Goal: Task Accomplishment & Management: Complete application form

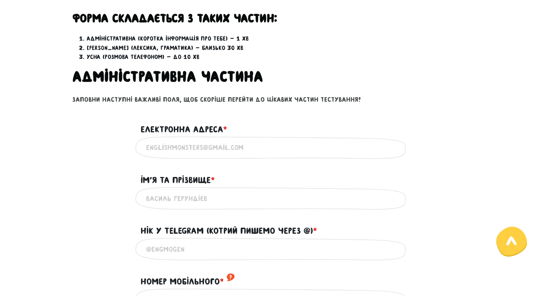
scroll to position [277, 0]
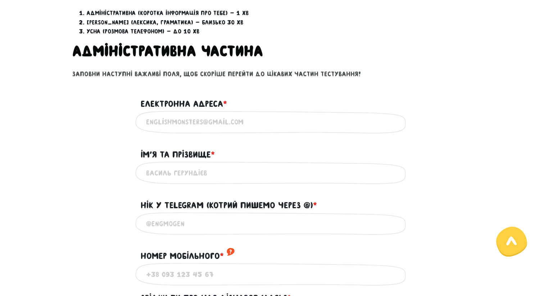
click at [250, 128] on input "Електронна адреса * ?" at bounding box center [272, 122] width 252 height 16
type input "[PERSON_NAME][EMAIL_ADDRESS][DOMAIN_NAME]"
type input "[PERSON_NAME]"
type input "[PHONE_NUMBER]"
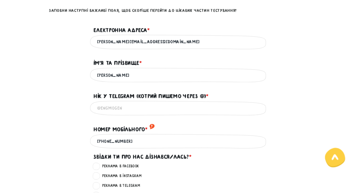
scroll to position [333, 0]
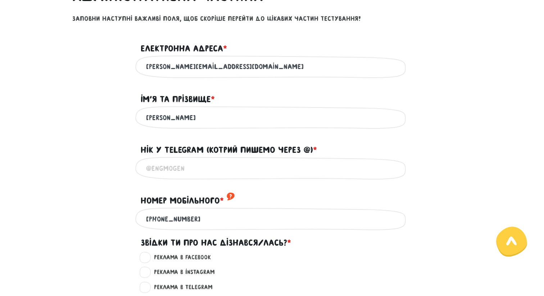
click at [239, 174] on input "Нік у Telegram (котрий пишемо через @) * ?" at bounding box center [272, 168] width 252 height 16
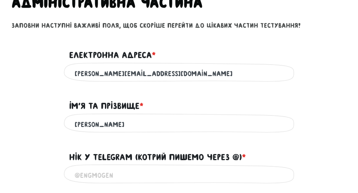
scroll to position [383, 0]
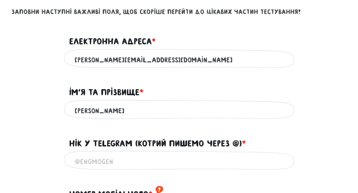
click at [127, 153] on input "Нік у Telegram (котрий пишемо через @) * ?" at bounding box center [179, 161] width 209 height 16
paste input "dzhulai_i"
type input "@dzhulai_i"
click at [29, 99] on div "[PERSON_NAME] Використовуй лише латиницю та кирилицю" at bounding box center [179, 110] width 346 height 23
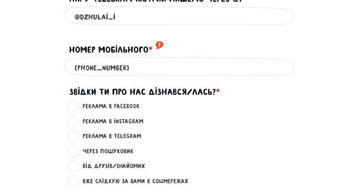
scroll to position [527, 0]
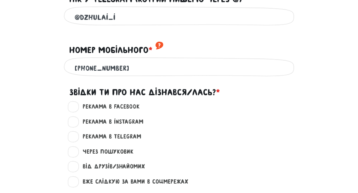
click at [76, 177] on label "Вже слідкую за вами в соцмережах ?" at bounding box center [132, 181] width 112 height 9
click at [74, 177] on input "Вже слідкую за вами в соцмережах ?" at bounding box center [74, 180] width 6 height 7
radio input "true"
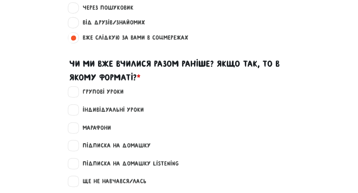
scroll to position [678, 0]
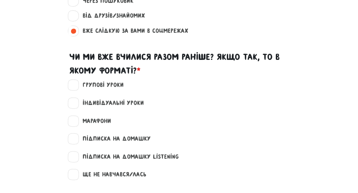
click at [76, 98] on label "Індивідуальні уроки" at bounding box center [109, 102] width 67 height 9
click at [71, 98] on input "Індивідуальні уроки" at bounding box center [74, 101] width 6 height 7
checkbox input "true"
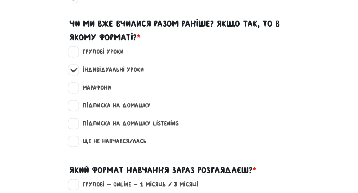
scroll to position [713, 0]
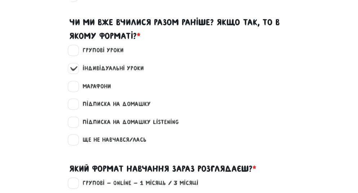
click at [76, 82] on label "Марафони" at bounding box center [93, 86] width 35 height 9
click at [71, 82] on input "Марафони" at bounding box center [74, 85] width 6 height 7
checkbox input "true"
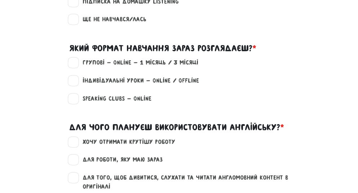
scroll to position [835, 0]
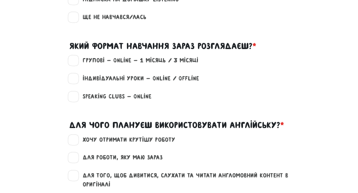
click at [76, 56] on label "Групові - Online - 1 місяць / 3 місяці" at bounding box center [137, 60] width 122 height 9
click at [75, 56] on input "Групові - Online - 1 місяць / 3 місяці" at bounding box center [74, 59] width 6 height 7
checkbox input "true"
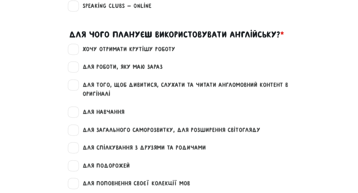
scroll to position [928, 0]
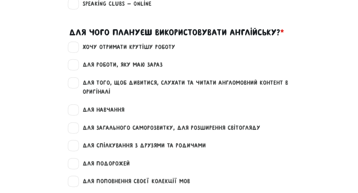
click at [76, 123] on label "для загального саморозвитку, для розширення світогляду" at bounding box center [168, 127] width 184 height 9
click at [73, 123] on input "для загального саморозвитку, для розширення світогляду" at bounding box center [74, 126] width 6 height 7
checkbox input "true"
click at [76, 141] on label "для спілкування з друзями та родичами" at bounding box center [140, 145] width 129 height 9
click at [74, 141] on input "для спілкування з друзями та родичами" at bounding box center [74, 144] width 6 height 7
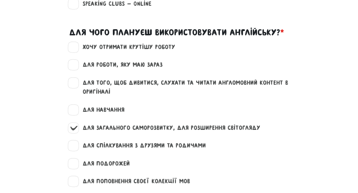
checkbox input "true"
click at [76, 159] on label "для подорожей" at bounding box center [102, 163] width 53 height 9
click at [76, 159] on input "для подорожей" at bounding box center [74, 162] width 6 height 7
checkbox input "true"
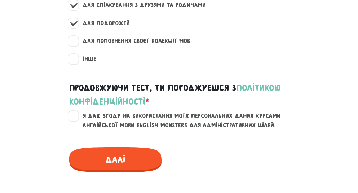
scroll to position [1069, 0]
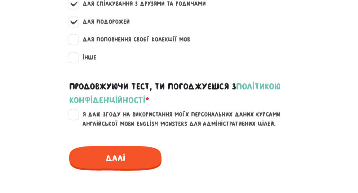
click at [76, 110] on label "Я даю згоду на використання моїх персональних даних курсами англійської мови En…" at bounding box center [183, 119] width 214 height 18
click at [73, 110] on input "Я даю згоду на використання моїх персональних даних курсами англійської мови En…" at bounding box center [74, 113] width 6 height 7
checkbox input "true"
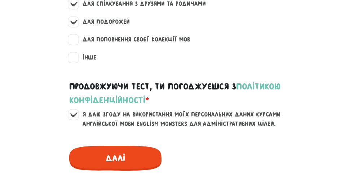
click at [111, 145] on span "Далі" at bounding box center [115, 157] width 92 height 25
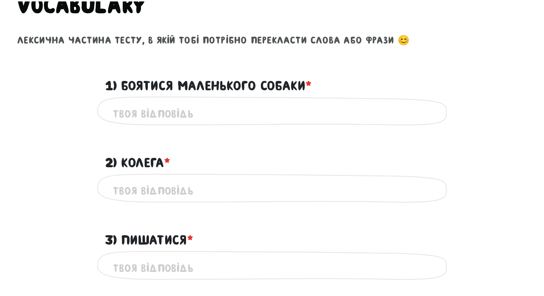
scroll to position [288, 0]
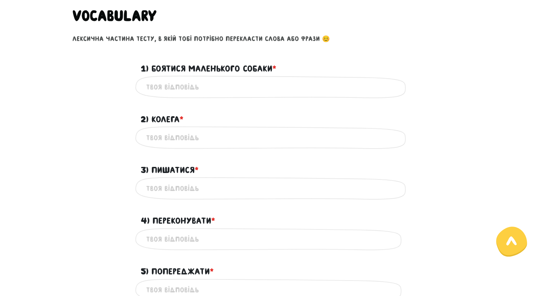
click at [244, 84] on input "1) Боятися маленького собаки * ?" at bounding box center [272, 87] width 252 height 16
type input "to be afraid of a small dog"
click at [197, 135] on input "2) Колега * ?" at bounding box center [272, 138] width 252 height 16
click at [147, 135] on input "colleague" at bounding box center [272, 138] width 252 height 16
type input "a colleague"
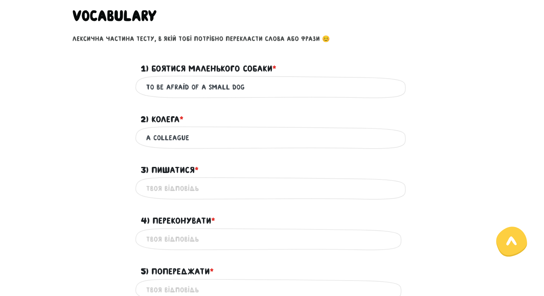
click at [203, 185] on input "3) Пишатися * ?" at bounding box center [272, 188] width 252 height 16
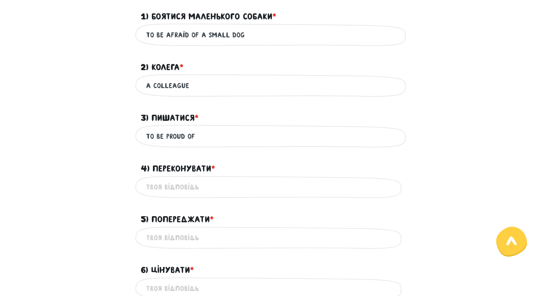
scroll to position [342, 0]
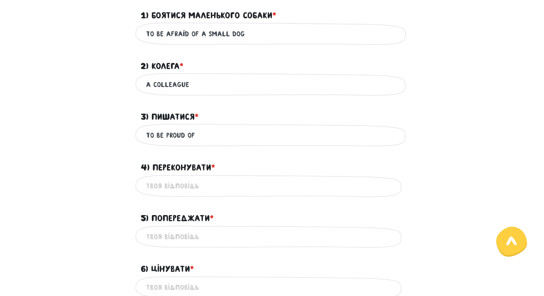
type input "to be proud of"
click at [208, 189] on input "4) Переконувати * ?" at bounding box center [272, 186] width 252 height 16
click at [132, 192] on div "to persue Це обов'язкове поле" at bounding box center [272, 186] width 410 height 23
click at [178, 187] on input "to persue" at bounding box center [272, 186] width 252 height 16
click at [167, 184] on input "to persue" at bounding box center [272, 186] width 252 height 16
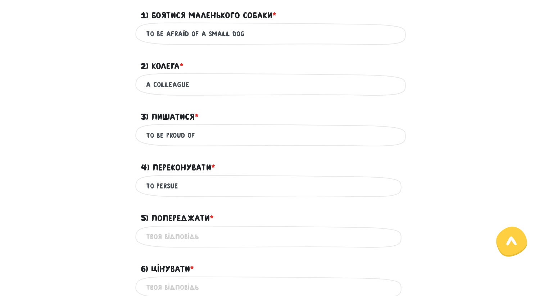
click at [161, 185] on input "to persue" at bounding box center [272, 186] width 252 height 16
click at [220, 183] on input "to pursue" at bounding box center [272, 186] width 252 height 16
click at [241, 183] on input "to pursue" at bounding box center [272, 186] width 252 height 16
click at [282, 157] on div "4) Переконувати * ?" at bounding box center [272, 163] width 274 height 22
click at [163, 186] on input "to pursue" at bounding box center [272, 186] width 252 height 16
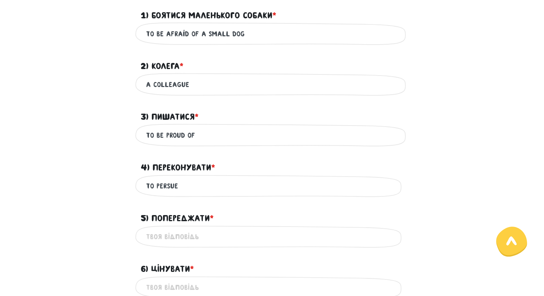
click at [181, 186] on input "to persue" at bounding box center [272, 186] width 252 height 16
click at [200, 192] on label "5) Попереджати * ?" at bounding box center [177, 219] width 73 height 14
click at [200, 192] on input "5) Попереджати * ?" at bounding box center [272, 237] width 252 height 16
click at [176, 185] on input "to persuede" at bounding box center [272, 186] width 252 height 16
click at [194, 188] on input "to persuade" at bounding box center [272, 186] width 252 height 16
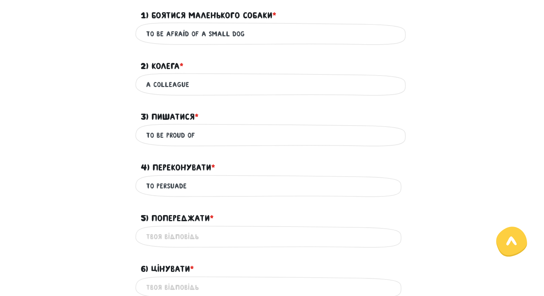
type input "to persuade"
click at [210, 192] on input "5) Попереджати * ?" at bounding box center [272, 237] width 252 height 16
type input "to warn"
click at [231, 192] on div "to warn Це обов'язкове поле" at bounding box center [272, 237] width 274 height 23
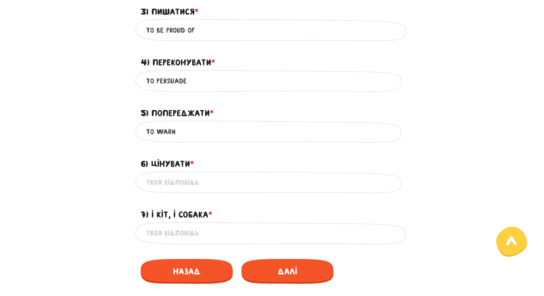
scroll to position [459, 0]
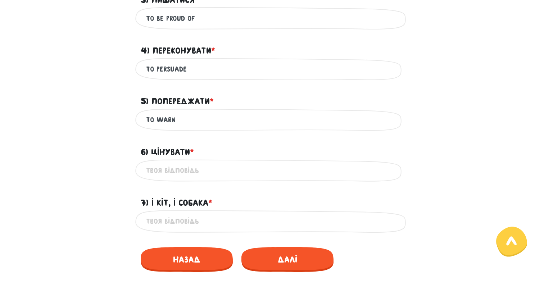
click at [216, 173] on input "6) Цінувати * ?" at bounding box center [272, 171] width 252 height 16
type input "to appreciate"
click at [99, 190] on div "7) І кіт, і собака * ?" at bounding box center [272, 199] width 410 height 22
click at [171, 192] on input "7) І кіт, і собака * ?" at bounding box center [272, 222] width 252 height 16
type input "a cat and a dog"
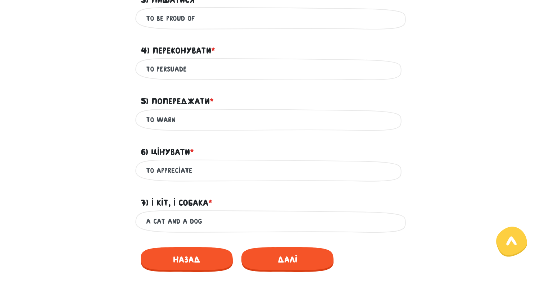
click at [77, 192] on div "a cat and a dog Це обов'язкове поле" at bounding box center [272, 221] width 410 height 23
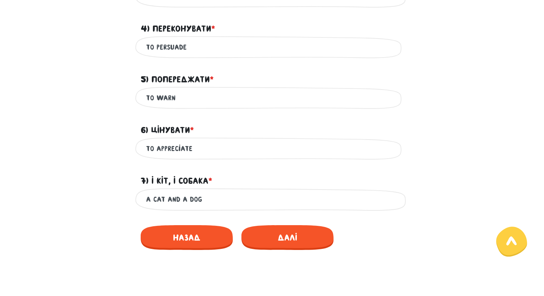
scroll to position [492, 0]
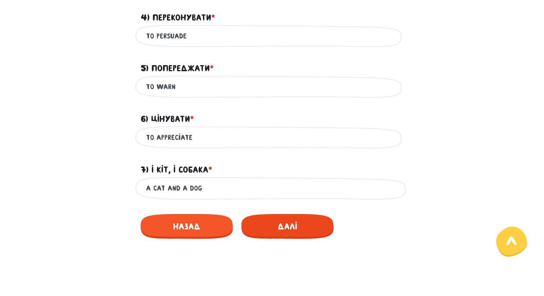
click at [273, 192] on span "Далі" at bounding box center [288, 226] width 92 height 25
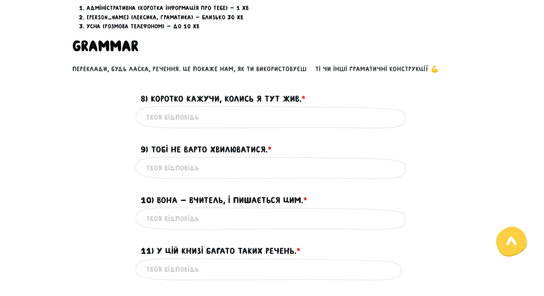
scroll to position [247, 0]
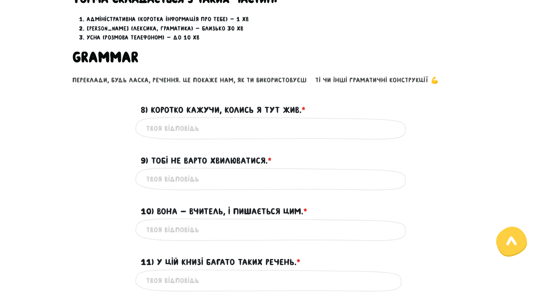
click at [186, 132] on input "8) Коротко кажучи, колись я тут жив. * ?" at bounding box center [272, 128] width 252 height 16
type input "i"
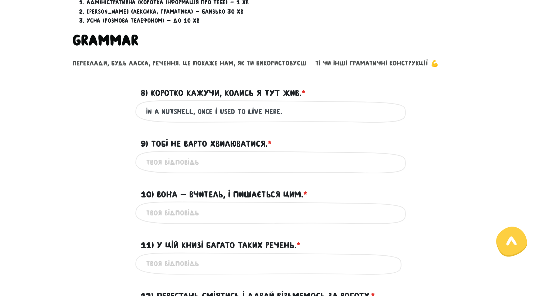
scroll to position [264, 0]
type input "In a nutshell, once i used to live here."
click at [173, 162] on input "9) Тобі не варто хвилюватися. * ?" at bounding box center [272, 162] width 252 height 16
type input "You don't have to be worried."
click at [197, 192] on input "10) Вона - вчитель, і пишається цим. * ?" at bounding box center [272, 213] width 252 height 16
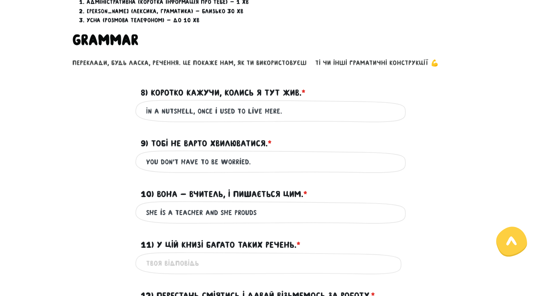
click at [309, 192] on input "she is a teacher and she prouds" at bounding box center [272, 213] width 252 height 16
type input "she is a teacher and she is proud of it."
click at [236, 192] on input "11) У цій книзі багато таких речень. * ?" at bounding box center [272, 264] width 252 height 16
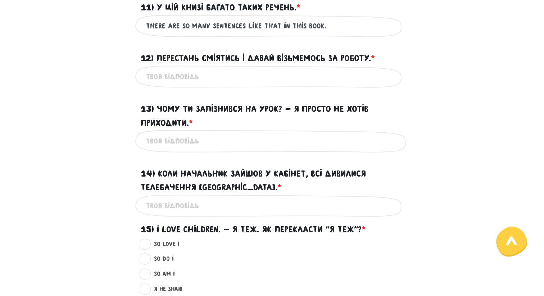
scroll to position [504, 0]
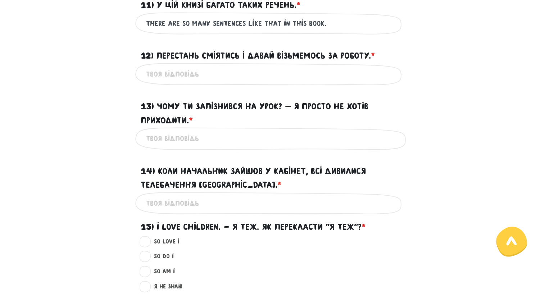
type input "There are so many sentences like that in this book."
click at [172, 73] on input "12) Перестань сміятись і давай візьмемось за роботу. * ?" at bounding box center [272, 74] width 252 height 16
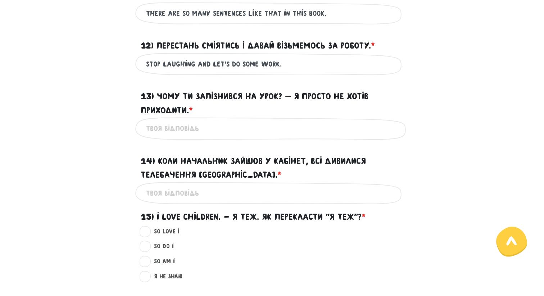
type input "stop laughing and let's do some work."
click at [191, 129] on input "13) Чому ти запізнився на урок? - Я просто не хотів приходити. * ?" at bounding box center [272, 129] width 252 height 16
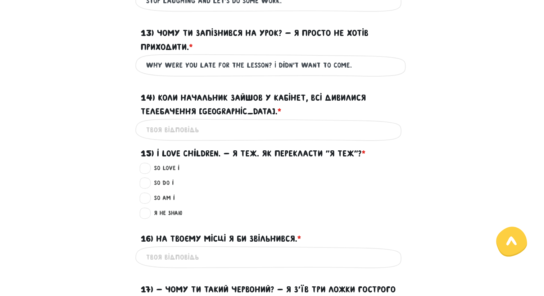
scroll to position [578, 0]
type input "why were you late for the lesson? I didn't want to come."
click at [187, 130] on input "14) Коли начальник зайшов у кабінет, всі дивилися Телебачення [GEOGRAPHIC_DATA]…" at bounding box center [272, 130] width 252 height 16
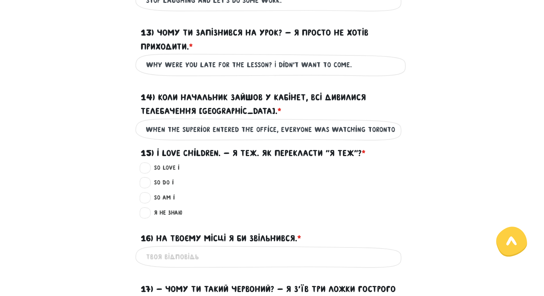
scroll to position [0, 2]
type input "When the superior entered the office, everyone was watching Toronto tv."
click at [148, 184] on label "So do I ?" at bounding box center [161, 182] width 26 height 9
click at [147, 184] on input "So do I ?" at bounding box center [146, 181] width 6 height 7
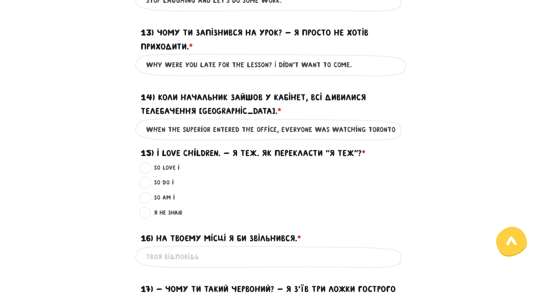
radio input "true"
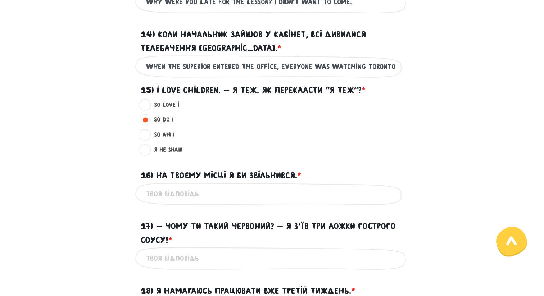
scroll to position [647, 0]
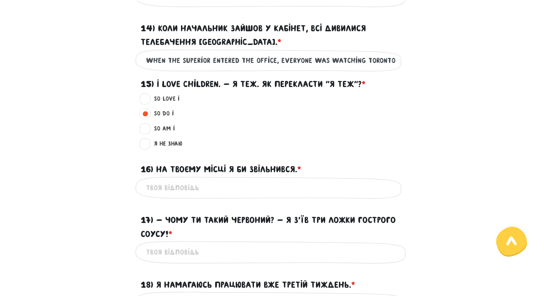
click at [173, 187] on input "16) На твоєму місці я би звільнився. * ?" at bounding box center [272, 188] width 252 height 16
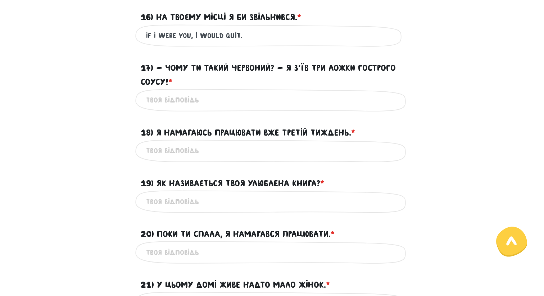
scroll to position [799, 0]
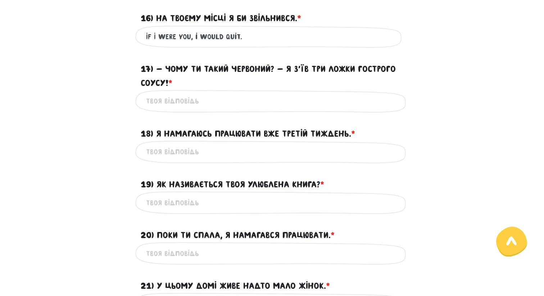
type input "If I were you, i would quit."
click at [227, 105] on input "17) - Чому ти такий червоний? - Я з’їв три ложки гострого соусу! * ?" at bounding box center [272, 101] width 252 height 16
type input "why are you so red? I've eaten three spoons of spicy sauce!"
click at [184, 146] on input "18) Я намагаюсь працювати вже третій тиждень. * ?" at bounding box center [272, 152] width 252 height 16
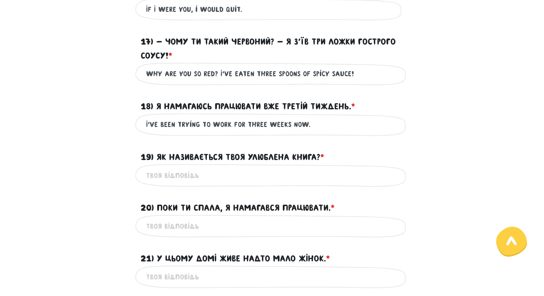
scroll to position [830, 0]
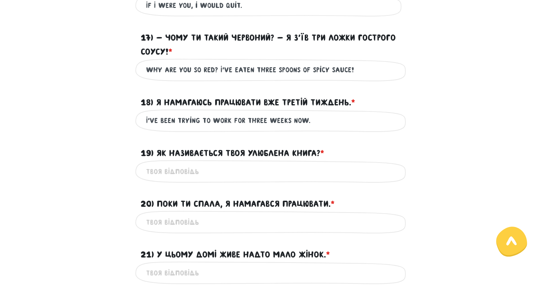
type input "I've been trying to work for three weeks now."
click at [213, 172] on input "19) Як називається твоя улюблена книга? * ?" at bounding box center [272, 171] width 252 height 16
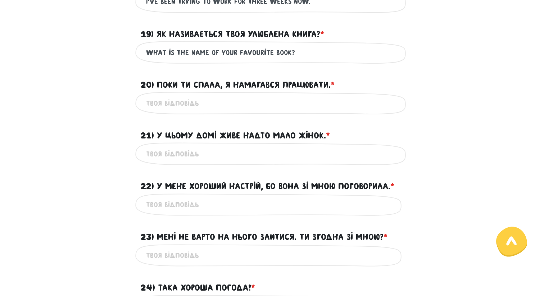
scroll to position [957, 0]
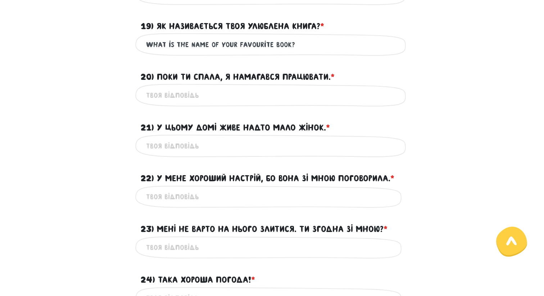
type input "What is the name of your favourite book?"
click at [196, 98] on input "20) Поки ти спала, я намагався працювати. * ?" at bounding box center [272, 95] width 252 height 16
type input "Ц"
type input "While you were sleeping, I tried to work."
click at [200, 150] on input "21) У цьому домі живе надто мало жінок. * ?" at bounding box center [272, 146] width 252 height 16
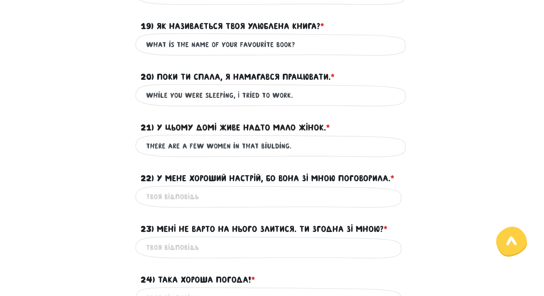
click at [274, 145] on input "there are a few women in that biulding." at bounding box center [272, 146] width 252 height 16
click at [267, 146] on input "there are a few women in that biulding." at bounding box center [272, 146] width 252 height 16
click at [312, 143] on input "there are a few women in that building." at bounding box center [272, 146] width 252 height 16
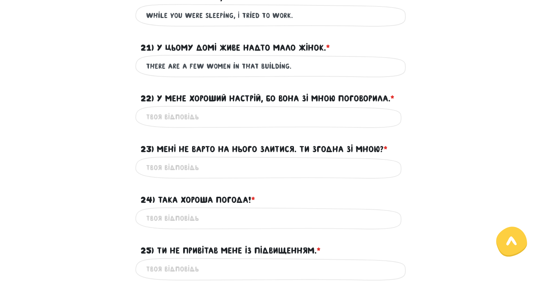
scroll to position [1042, 0]
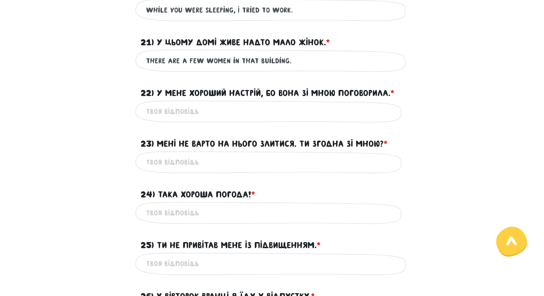
type input "there are a few women in that building."
click at [259, 109] on input "22) У мене хороший настрій, бо вона зі мною поговорила. * ?" at bounding box center [272, 112] width 252 height 16
click at [242, 110] on input "I'm in a good mood, she spoke to me." at bounding box center [272, 112] width 252 height 16
type input "I'm in a good mood, she talked to me."
click at [251, 163] on input "23) Мені не варто на нього злитися. Ти згодна зі мною? * ?" at bounding box center [272, 162] width 252 height 16
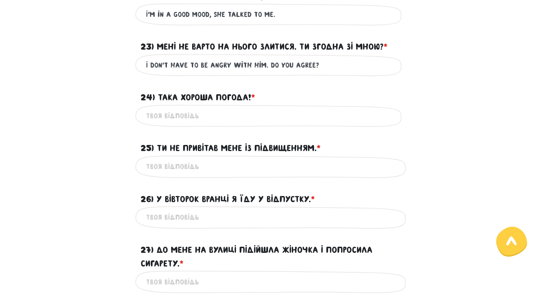
scroll to position [1143, 0]
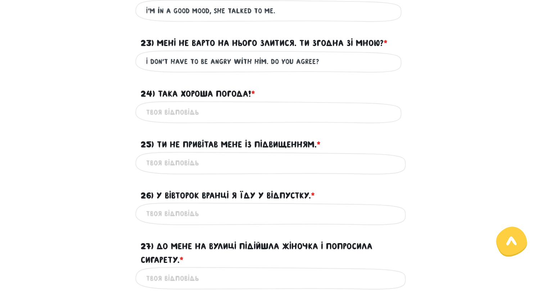
type input "I don't have to be angry with him. Do you agree?"
click at [196, 114] on input "24) Така хороша погода! * ?" at bounding box center [272, 112] width 252 height 16
type input "І"
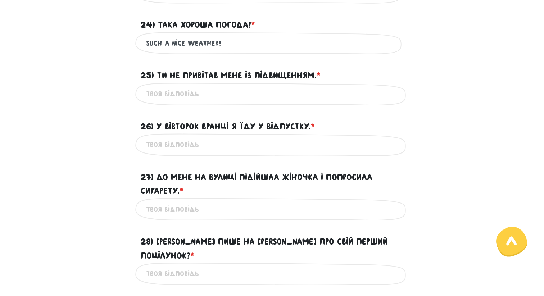
scroll to position [1213, 0]
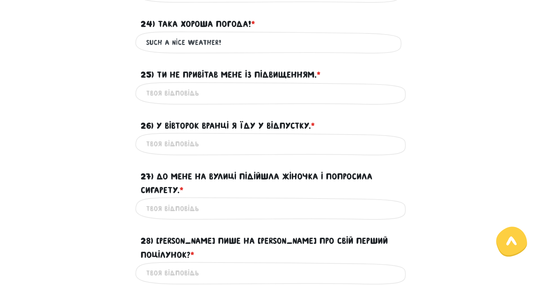
type input "SUCH A NICE WEATHER!"
click at [197, 101] on input "25) Ти не привітав мене із підвищенням. * ?" at bounding box center [272, 93] width 252 height 16
type input "[PERSON_NAME]"
click at [197, 94] on input "YOU haven't cangratulated me" at bounding box center [272, 93] width 252 height 16
click at [269, 88] on input "YOU haven't congratulated me" at bounding box center [272, 93] width 252 height 16
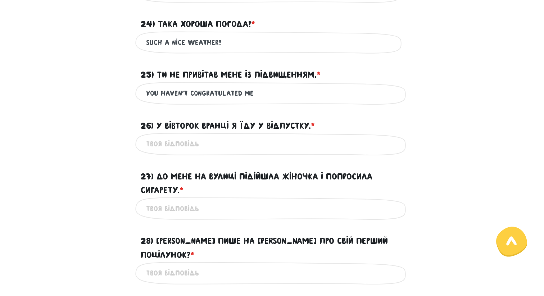
click at [267, 93] on input "YOU haven't congratulated me" at bounding box center [272, 93] width 252 height 16
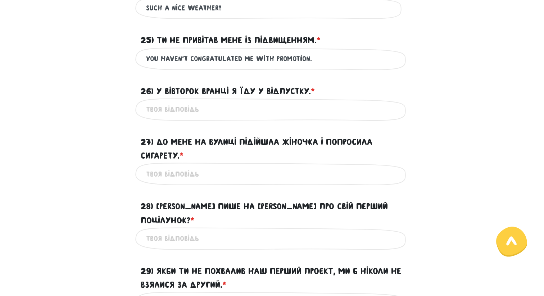
scroll to position [1249, 0]
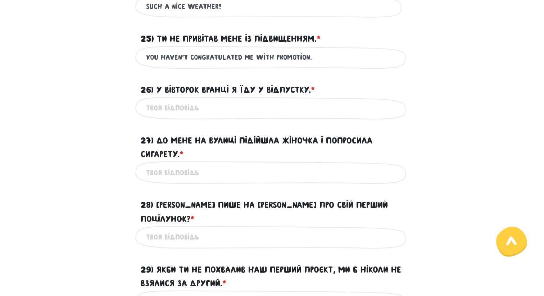
type input "YOU haven't congratulated me with promotion."
click at [180, 109] on input "26) У вівторок вранці я їду у відпустку. * ?" at bounding box center [272, 108] width 252 height 16
click at [172, 107] on input "[DATE]" at bounding box center [272, 108] width 252 height 16
type input "[DATE] morning I'm going on vacation."
click at [180, 172] on input "27) До мене на вулиці підійшла жіночка і попросила сигарету. * ?" at bounding box center [272, 173] width 252 height 16
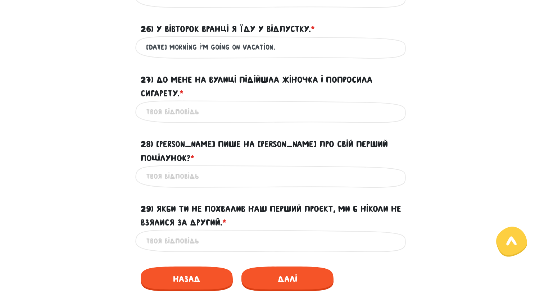
scroll to position [1311, 0]
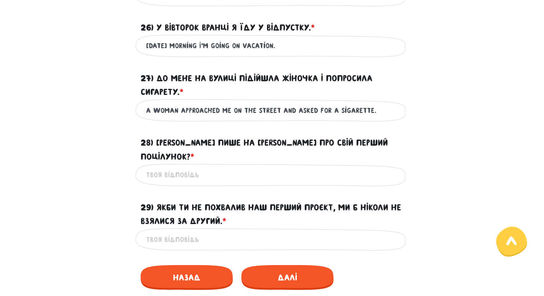
click at [357, 111] on input "A woman approached me on the street and asked for a sigarette." at bounding box center [272, 110] width 252 height 16
click at [357, 111] on input "A woman approached me on the street and asked for a sigarete." at bounding box center [272, 110] width 252 height 16
click at [357, 110] on input "A woman approached me on the street and asked for a cigarette." at bounding box center [272, 110] width 252 height 16
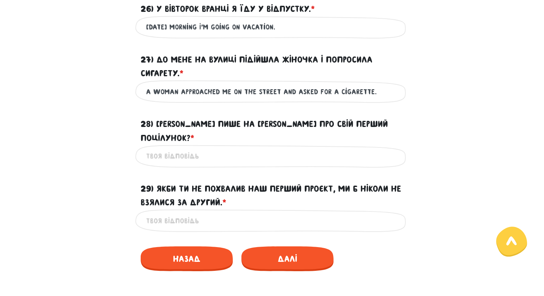
scroll to position [1331, 0]
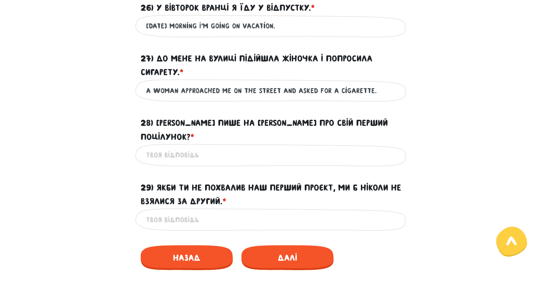
type input "A woman approached me on the street and asked for a cigarette."
click at [223, 147] on input "28) [PERSON_NAME] пише на [PERSON_NAME] про свій перший поцілунок? * ?" at bounding box center [272, 155] width 252 height 16
type input "Who writes on a facebook about their first kiss?"
click at [228, 192] on input "29) Якби ти не похвалив наш перший проєкт, ми б ніколи не взялися за другий. * ?" at bounding box center [272, 220] width 252 height 16
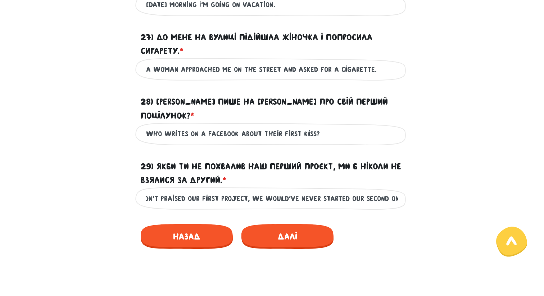
scroll to position [1370, 0]
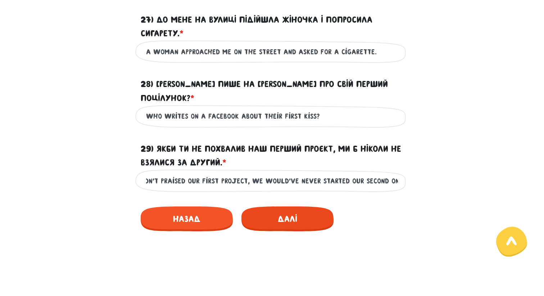
type input "If I hadn't praised our first project, we would've never started our second one."
click at [280, 192] on span "Далі" at bounding box center [288, 219] width 92 height 25
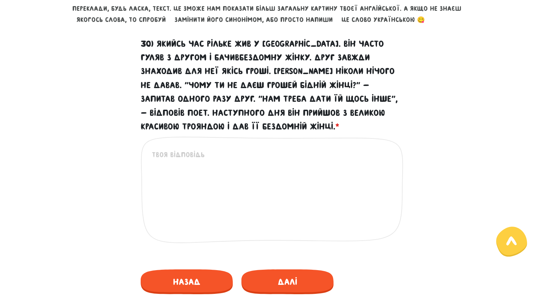
scroll to position [325, 0]
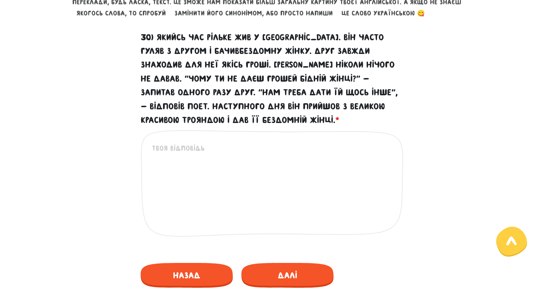
click at [184, 158] on textarea "30) Якийсь час Рільке жив у [GEOGRAPHIC_DATA]. Він часто гуляв з другом і бачив…" at bounding box center [272, 187] width 241 height 89
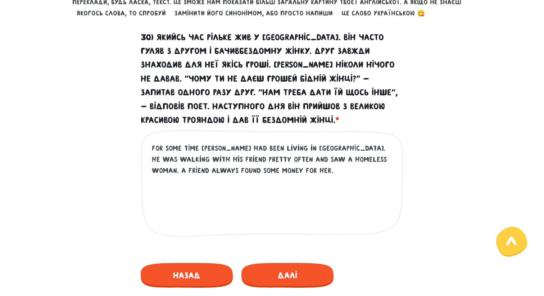
click at [325, 162] on textarea "fOR SOME TIME [PERSON_NAME] had been living in [GEOGRAPHIC_DATA]. He was walkin…" at bounding box center [272, 187] width 241 height 89
click at [244, 172] on textarea "fOR SOME TIME [PERSON_NAME] had been living in [GEOGRAPHIC_DATA]. He was walkin…" at bounding box center [272, 187] width 241 height 89
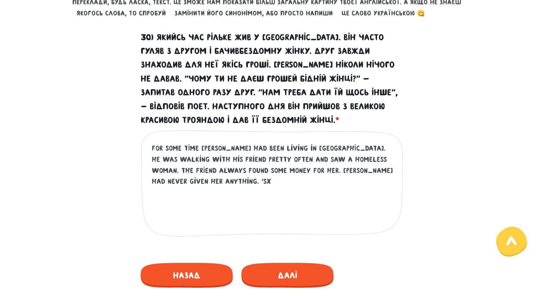
click at [357, 171] on textarea "fOR SOME TIME [PERSON_NAME] had been living in [GEOGRAPHIC_DATA]. He was walkin…" at bounding box center [272, 187] width 241 height 89
click at [324, 177] on textarea "fOR SOME TIME [PERSON_NAME] had been living in [GEOGRAPHIC_DATA]. He was walkin…" at bounding box center [272, 187] width 241 height 89
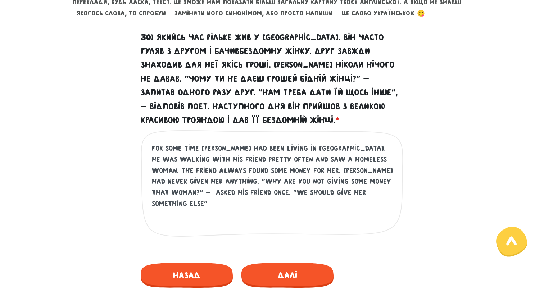
click at [307, 192] on textarea "fOR SOME TIME [PERSON_NAME] had been living in [GEOGRAPHIC_DATA]. He was walkin…" at bounding box center [272, 187] width 241 height 89
click at [241, 192] on textarea "fOR SOME TIME [PERSON_NAME] had been living in [GEOGRAPHIC_DATA]. He was walkin…" at bounding box center [272, 187] width 241 height 89
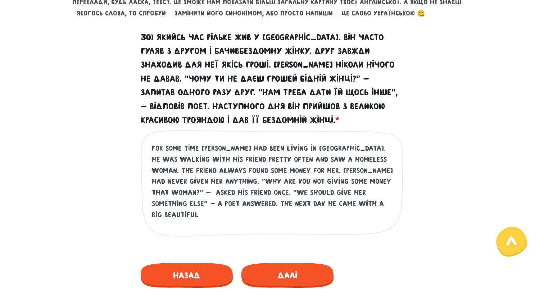
click at [295, 192] on textarea "fOR SOME TIME [PERSON_NAME] had been living in [GEOGRAPHIC_DATA]. He was walkin…" at bounding box center [272, 187] width 241 height 89
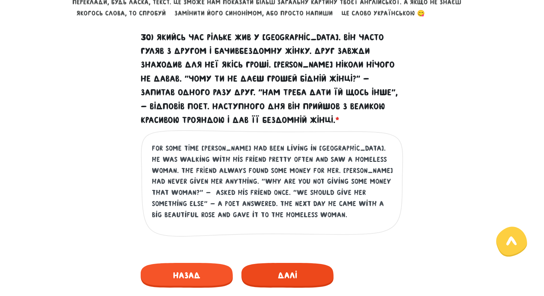
type textarea "fOR SOME TIME [PERSON_NAME] had been living in [GEOGRAPHIC_DATA]. He was walkin…"
click at [287, 192] on span "Далі" at bounding box center [288, 275] width 92 height 25
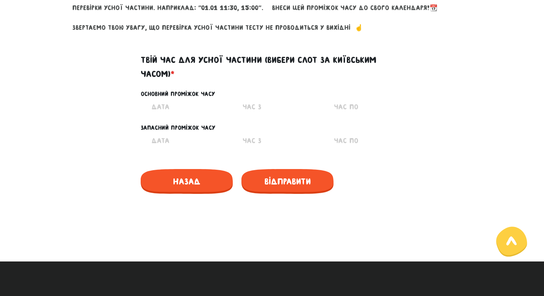
scroll to position [340, 0]
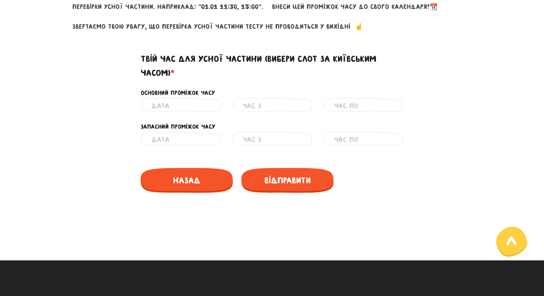
click at [167, 107] on input "text" at bounding box center [181, 106] width 59 height 16
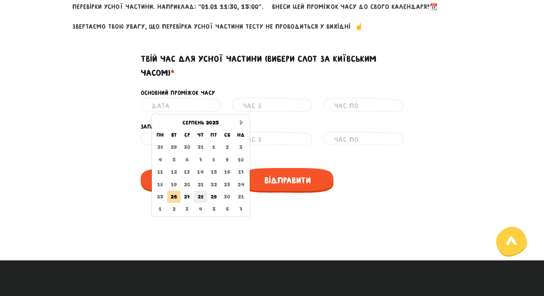
click at [200, 192] on td "28" at bounding box center [201, 197] width 14 height 12
type input "[DATE]"
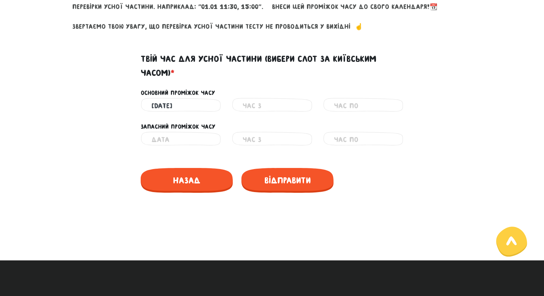
click at [261, 106] on input "text" at bounding box center [272, 106] width 59 height 16
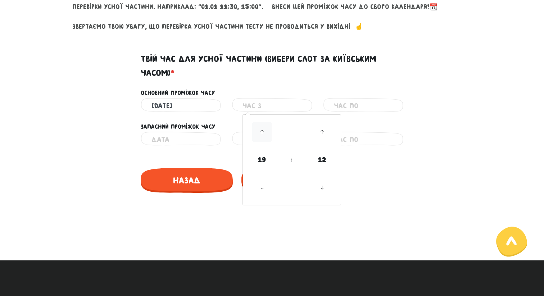
click at [263, 129] on icon at bounding box center [261, 131] width 19 height 19
click at [263, 187] on icon at bounding box center [261, 187] width 19 height 19
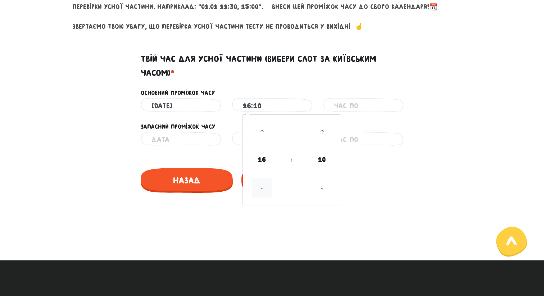
click at [263, 187] on icon at bounding box center [261, 187] width 19 height 19
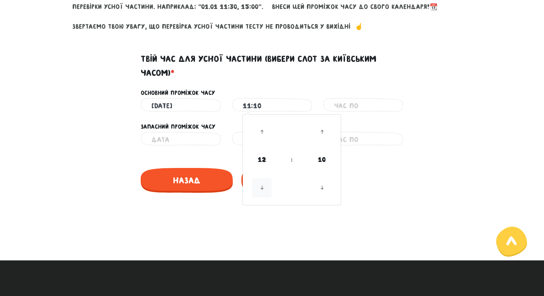
click at [263, 187] on icon at bounding box center [261, 187] width 19 height 19
click at [325, 159] on span "10" at bounding box center [322, 159] width 19 height 19
click at [262, 127] on td "00" at bounding box center [256, 128] width 24 height 24
click at [345, 81] on div "Основний проміжок часу" at bounding box center [272, 89] width 410 height 18
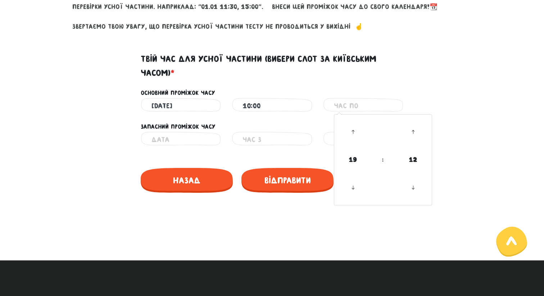
click at [357, 108] on input "text" at bounding box center [363, 106] width 59 height 16
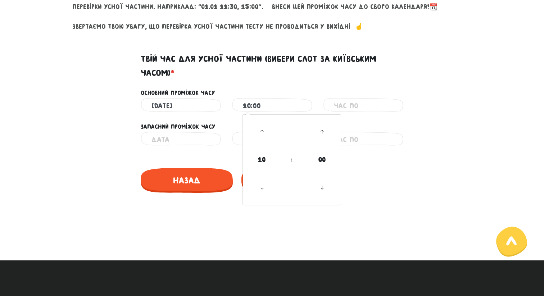
click at [263, 112] on input "10:00" at bounding box center [272, 106] width 59 height 16
click at [264, 133] on icon at bounding box center [261, 131] width 19 height 19
type input "12:00"
click at [262, 158] on span "12" at bounding box center [261, 159] width 19 height 19
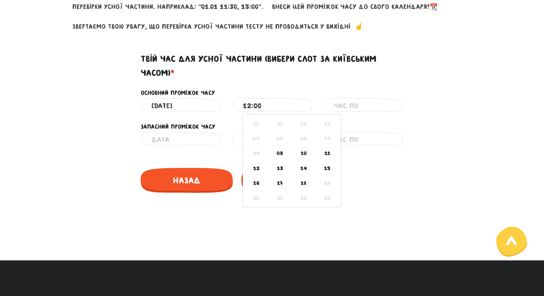
click at [321, 87] on div "Основний проміжок часу" at bounding box center [272, 89] width 410 height 18
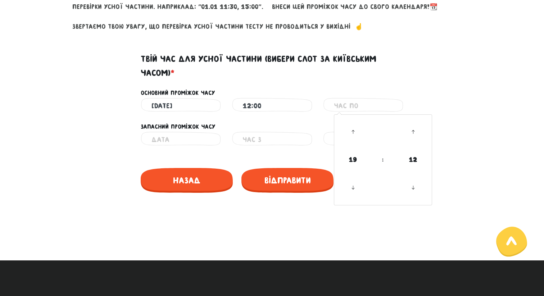
click at [353, 106] on input "text" at bounding box center [363, 106] width 59 height 16
click at [357, 123] on icon at bounding box center [413, 131] width 19 height 19
click at [357, 129] on icon at bounding box center [413, 131] width 19 height 19
click at [357, 192] on icon at bounding box center [413, 187] width 19 height 19
click at [357, 187] on icon at bounding box center [413, 187] width 19 height 19
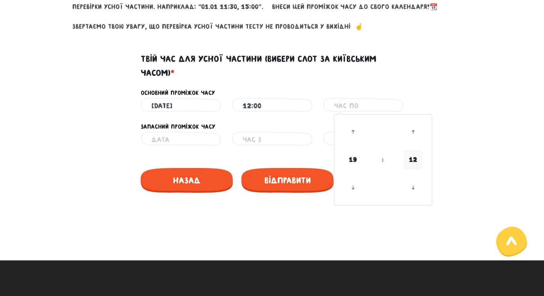
click at [357, 159] on span "12" at bounding box center [413, 159] width 19 height 19
click at [348, 125] on td "00" at bounding box center [348, 128] width 24 height 24
click at [357, 107] on input "text" at bounding box center [363, 106] width 59 height 16
click at [357, 77] on div "Твій час для усної частини (вибери слот за київським часом) *" at bounding box center [272, 62] width 410 height 36
click at [357, 106] on input "text" at bounding box center [363, 106] width 59 height 16
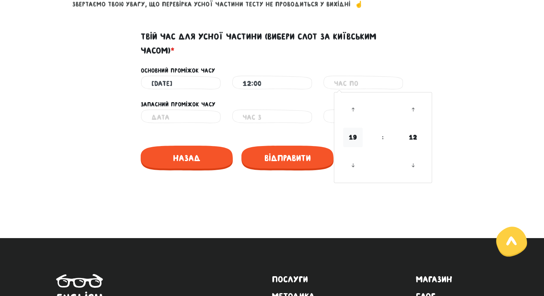
scroll to position [362, 0]
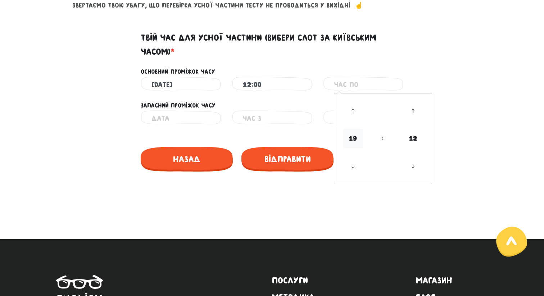
click at [353, 139] on span "19" at bounding box center [353, 138] width 19 height 19
click at [357, 164] on td "17" at bounding box center [372, 162] width 24 height 15
click at [357, 109] on icon at bounding box center [413, 110] width 19 height 19
click at [357, 162] on icon at bounding box center [413, 166] width 19 height 19
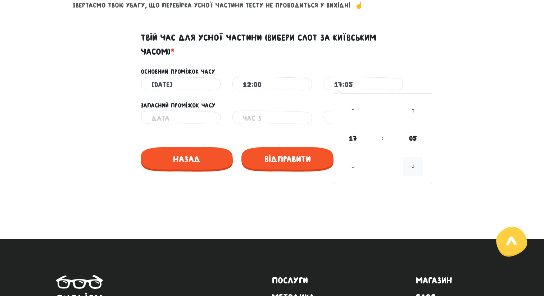
click at [357, 165] on icon at bounding box center [413, 166] width 19 height 19
type input "17:00"
click at [357, 142] on span "00" at bounding box center [413, 138] width 19 height 19
click at [357, 93] on div "Запасний проміжок часу" at bounding box center [272, 102] width 410 height 18
click at [181, 123] on input "text" at bounding box center [181, 119] width 59 height 16
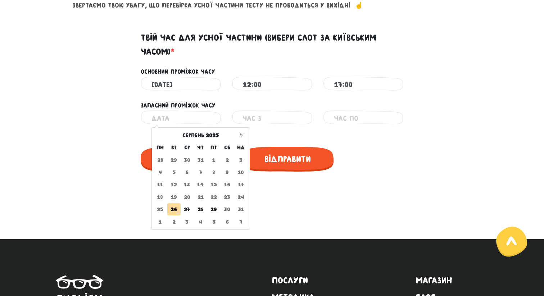
click at [227, 192] on td "30" at bounding box center [227, 209] width 13 height 12
click at [239, 192] on td "31" at bounding box center [241, 209] width 14 height 12
click at [227, 192] on td "6" at bounding box center [227, 222] width 13 height 12
click at [211, 192] on td "29" at bounding box center [213, 209] width 13 height 12
type input "[DATE]"
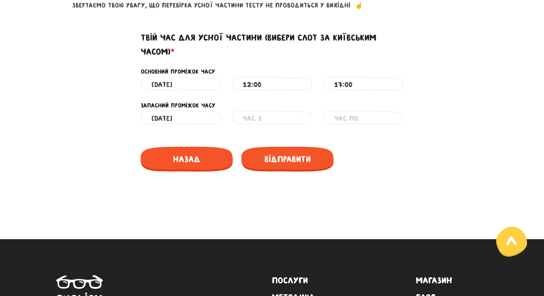
click at [251, 117] on input "text" at bounding box center [272, 119] width 59 height 16
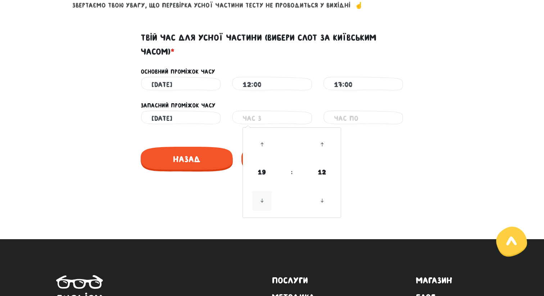
click at [262, 192] on icon at bounding box center [261, 200] width 19 height 19
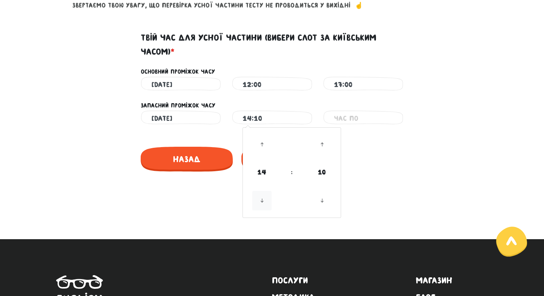
click at [262, 192] on icon at bounding box center [261, 200] width 19 height 19
click at [262, 175] on span "10" at bounding box center [261, 172] width 19 height 19
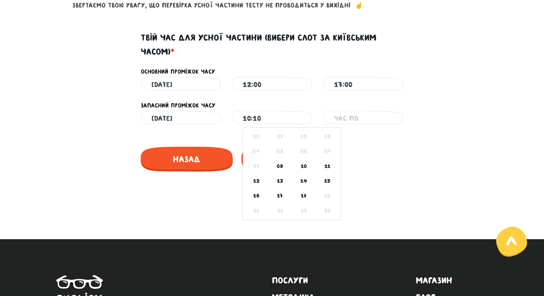
click at [269, 120] on input "10:10" at bounding box center [272, 119] width 59 height 16
click at [301, 163] on td "10" at bounding box center [304, 166] width 24 height 15
click at [320, 192] on icon at bounding box center [322, 200] width 19 height 19
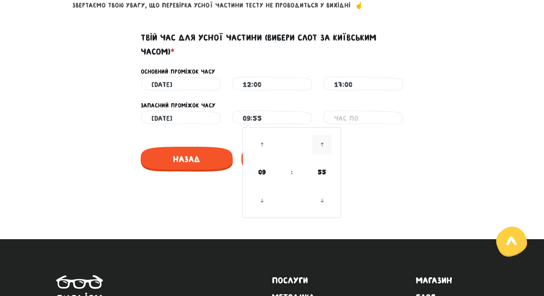
click at [322, 152] on icon at bounding box center [322, 144] width 19 height 19
type input "10:00"
click at [323, 173] on span "00" at bounding box center [322, 172] width 19 height 19
click at [357, 166] on div "Назад" at bounding box center [272, 157] width 263 height 39
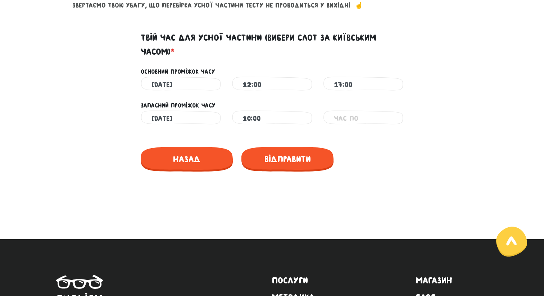
click at [357, 120] on input "text" at bounding box center [363, 119] width 59 height 16
click at [353, 192] on icon at bounding box center [353, 200] width 19 height 19
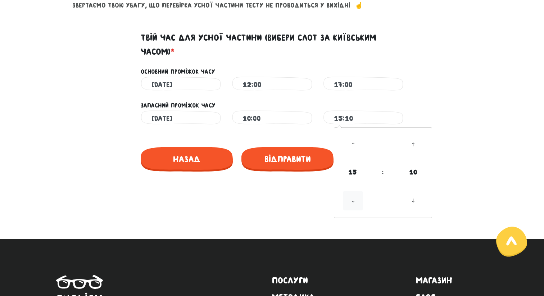
click at [353, 192] on icon at bounding box center [353, 200] width 19 height 19
click at [354, 140] on icon at bounding box center [353, 144] width 19 height 19
click at [357, 192] on icon at bounding box center [353, 200] width 19 height 19
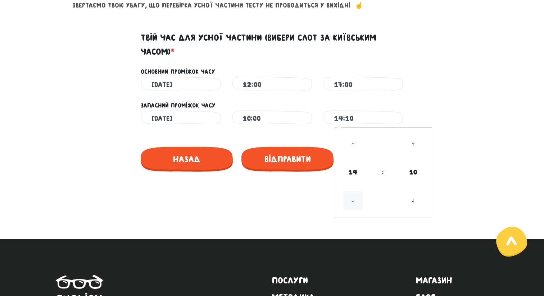
click at [357, 192] on icon at bounding box center [353, 200] width 19 height 19
click at [355, 192] on icon at bounding box center [353, 200] width 19 height 19
click at [357, 192] on icon at bounding box center [413, 200] width 19 height 19
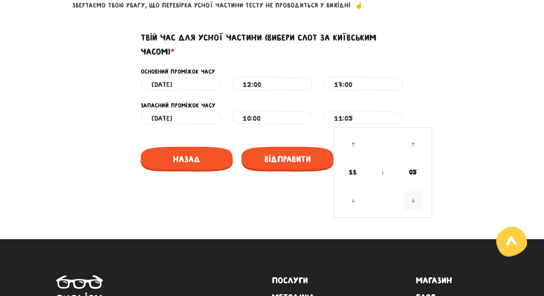
type input "11:00"
click at [357, 178] on span "00" at bounding box center [413, 172] width 19 height 19
click at [357, 97] on div "Запасний проміжок часу" at bounding box center [272, 102] width 410 height 18
click at [300, 151] on span "Відправити" at bounding box center [288, 159] width 92 height 25
